Goal: Task Accomplishment & Management: Complete application form

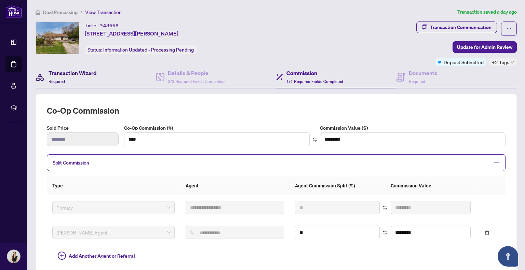
click at [86, 79] on div "Transaction Wizard Required" at bounding box center [73, 77] width 48 height 16
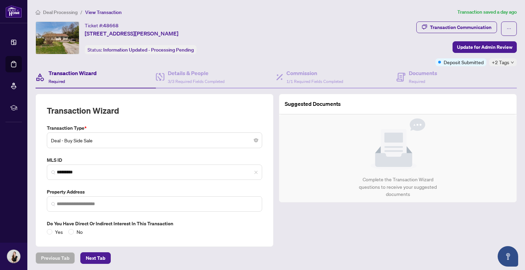
type input "**********"
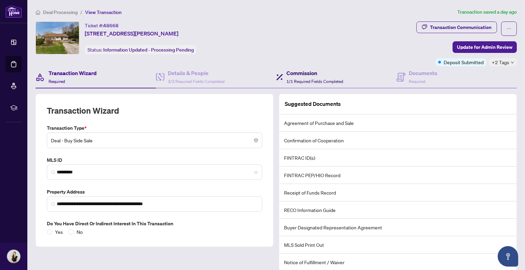
click at [320, 79] on span "1/1 Required Fields Completed" at bounding box center [314, 81] width 57 height 5
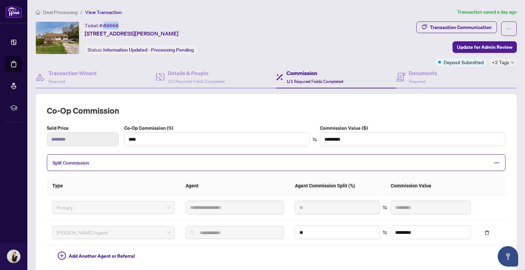
drag, startPoint x: 121, startPoint y: 22, endPoint x: 104, endPoint y: 23, distance: 16.8
click at [104, 23] on div "Ticket #: 48668 [STREET_ADDRESS][PERSON_NAME]" at bounding box center [132, 30] width 94 height 16
click at [243, 31] on div "Ticket #: 48668 [STREET_ADDRESS][PERSON_NAME] Status: Information Updated - Pro…" at bounding box center [225, 38] width 378 height 33
click at [273, 80] on div "Details & People 3/3 Required Fields Completed" at bounding box center [216, 77] width 120 height 22
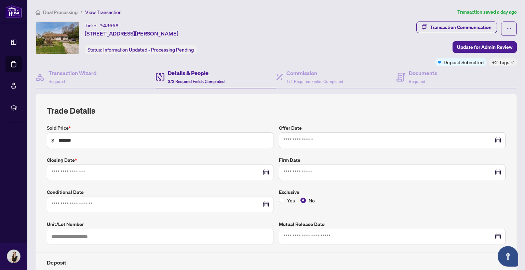
type input "**********"
click at [418, 80] on span "Required" at bounding box center [417, 81] width 16 height 5
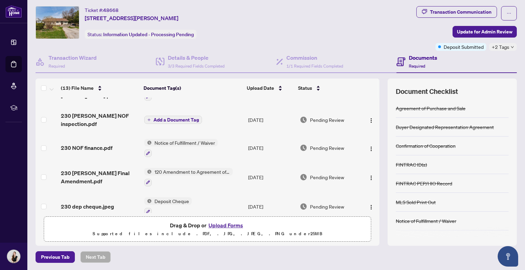
scroll to position [262, 0]
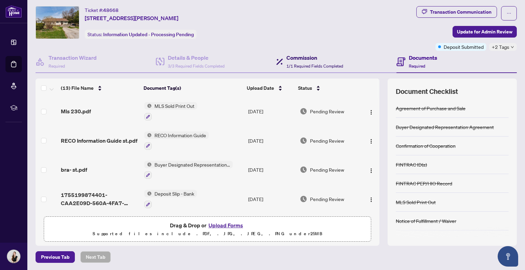
click at [296, 62] on div "Commission 1/1 Required Fields Completed" at bounding box center [314, 62] width 57 height 16
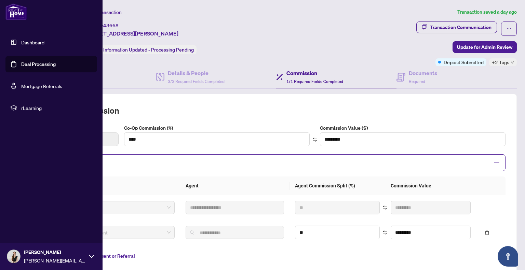
click at [32, 41] on link "Dashboard" at bounding box center [32, 42] width 23 height 6
